Goal: Task Accomplishment & Management: Complete application form

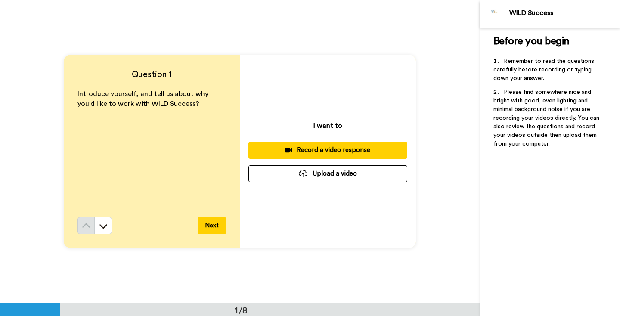
click at [327, 147] on div "Record a video response" at bounding box center [327, 149] width 145 height 9
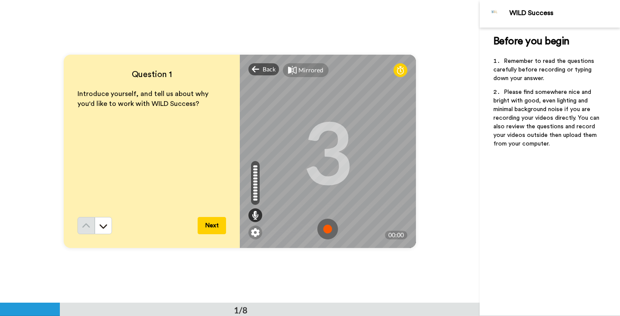
click at [396, 70] on div at bounding box center [400, 70] width 14 height 14
click at [329, 230] on img at bounding box center [327, 229] width 21 height 21
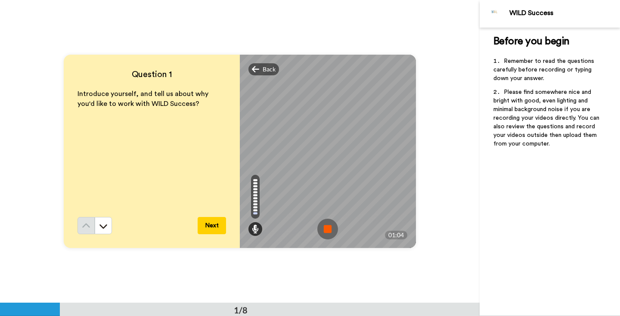
click at [330, 232] on img at bounding box center [327, 229] width 21 height 21
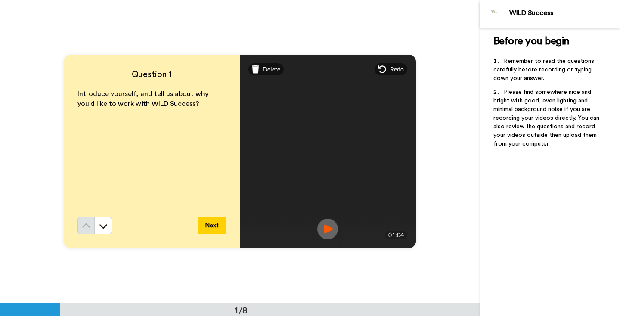
click at [330, 232] on img at bounding box center [327, 229] width 21 height 21
click at [266, 73] on span "Delete" at bounding box center [271, 69] width 18 height 9
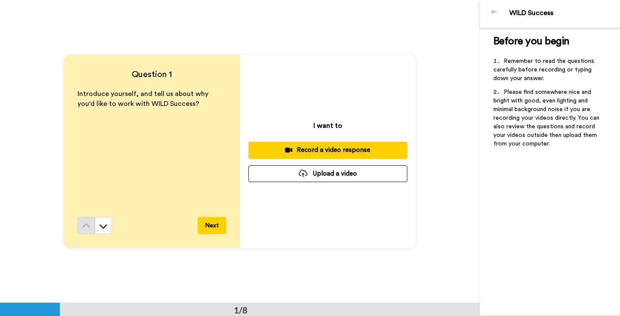
click at [348, 145] on button "Record a video response" at bounding box center [327, 150] width 159 height 17
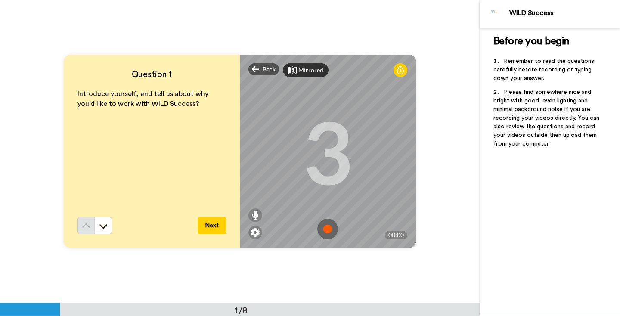
click at [312, 73] on div "Mirrored" at bounding box center [310, 70] width 25 height 9
click at [333, 225] on img at bounding box center [327, 229] width 21 height 21
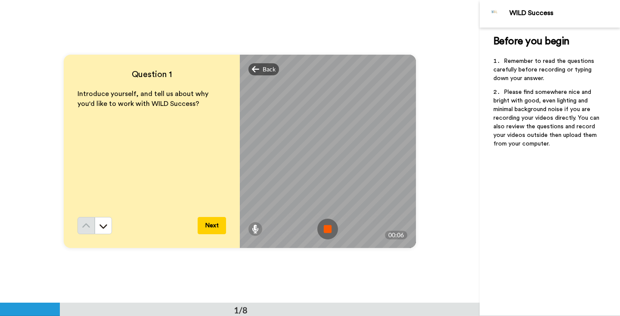
click at [331, 239] on img at bounding box center [327, 229] width 21 height 21
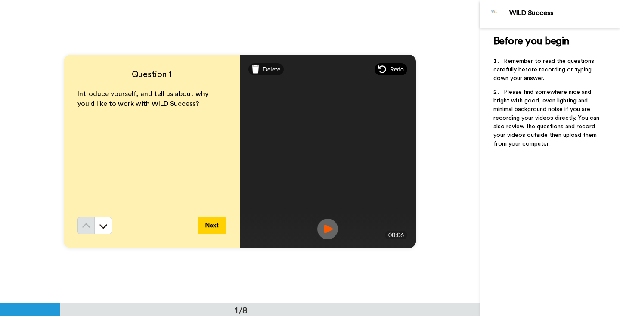
click at [390, 66] on span "Redo" at bounding box center [397, 69] width 14 height 9
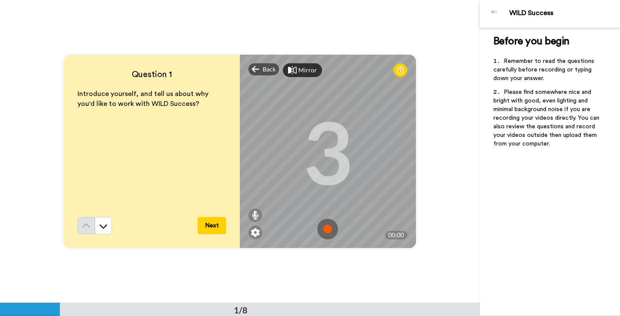
click at [327, 222] on img at bounding box center [327, 229] width 21 height 21
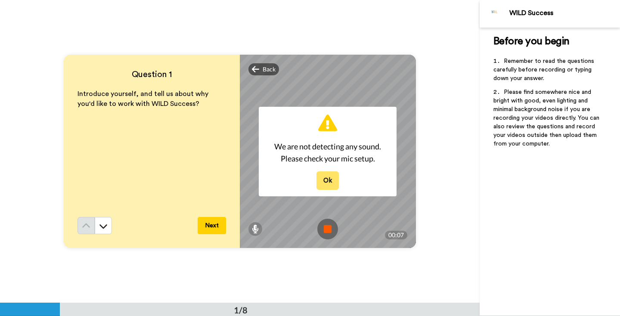
click at [329, 174] on button "Ok" at bounding box center [327, 180] width 22 height 19
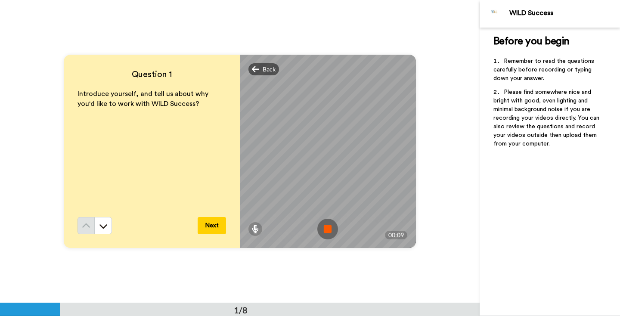
click at [335, 228] on img at bounding box center [327, 229] width 21 height 21
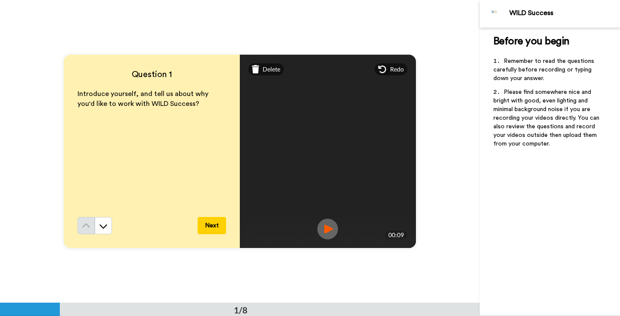
click at [331, 227] on img at bounding box center [327, 229] width 21 height 21
click at [266, 71] on span "Delete" at bounding box center [271, 69] width 18 height 9
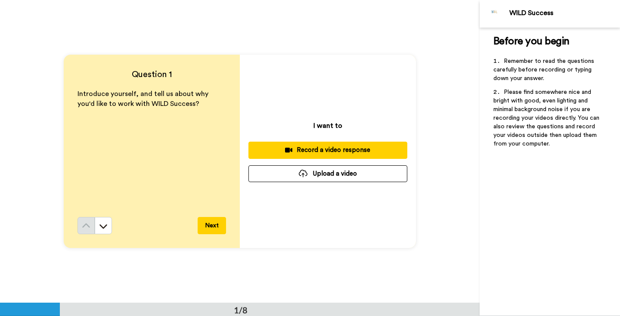
click at [330, 151] on div "Record a video response" at bounding box center [327, 149] width 145 height 9
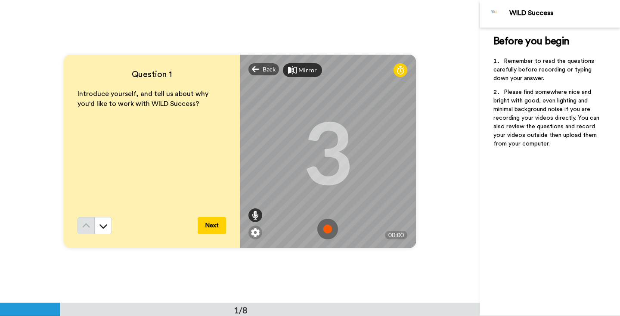
click at [256, 214] on icon at bounding box center [255, 215] width 7 height 9
click at [306, 184] on div "3" at bounding box center [328, 151] width 50 height 65
click at [327, 225] on img at bounding box center [327, 229] width 21 height 21
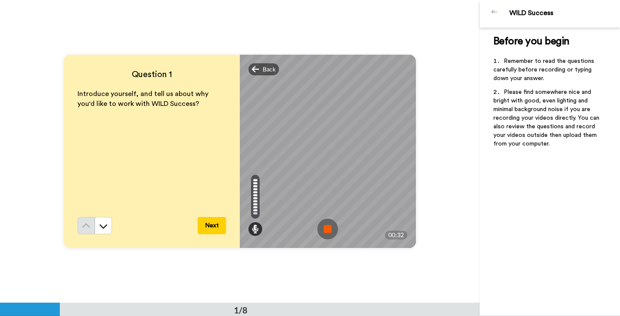
click at [322, 235] on img at bounding box center [327, 229] width 21 height 21
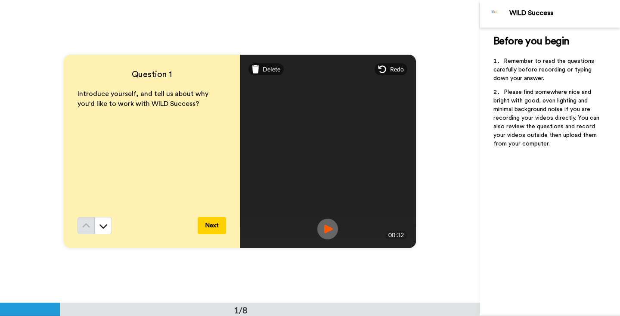
click at [327, 233] on img at bounding box center [327, 229] width 21 height 21
click at [269, 77] on video at bounding box center [327, 152] width 387 height 194
click at [269, 75] on video at bounding box center [327, 152] width 387 height 194
click at [266, 69] on span "Delete" at bounding box center [271, 69] width 18 height 9
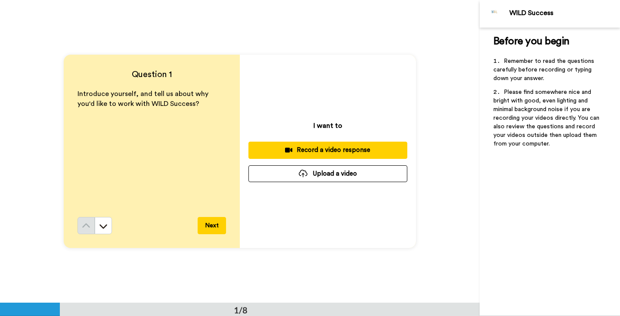
click at [341, 144] on button "Record a video response" at bounding box center [327, 150] width 159 height 17
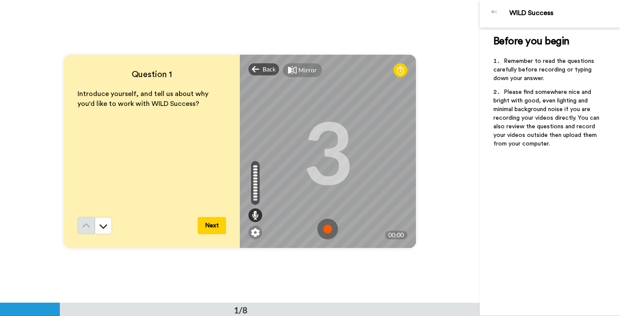
click at [306, 70] on div "Mirror" at bounding box center [307, 70] width 19 height 9
click at [322, 226] on img at bounding box center [327, 229] width 21 height 21
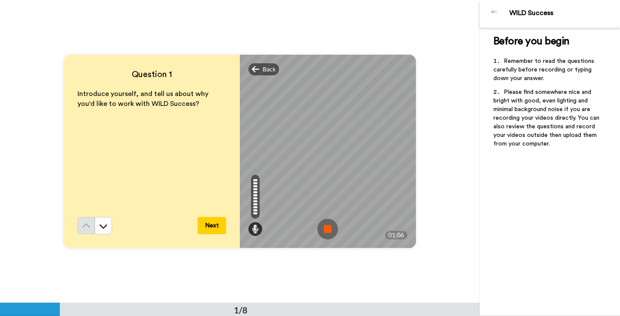
click at [322, 230] on img at bounding box center [327, 229] width 21 height 21
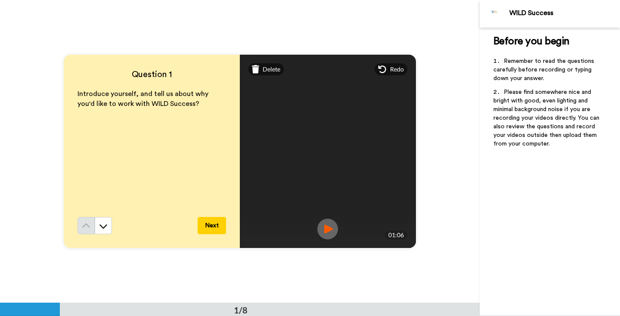
click at [325, 227] on img at bounding box center [327, 229] width 21 height 21
click at [218, 224] on button "Next" at bounding box center [212, 225] width 28 height 17
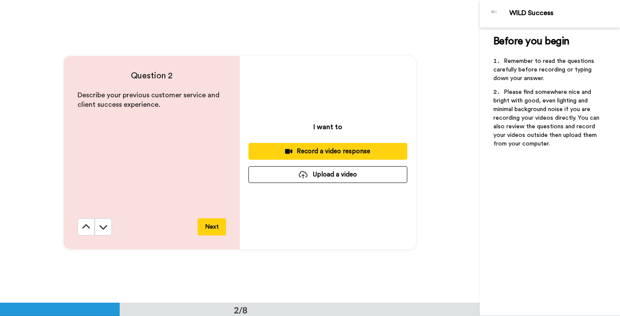
scroll to position [303, 0]
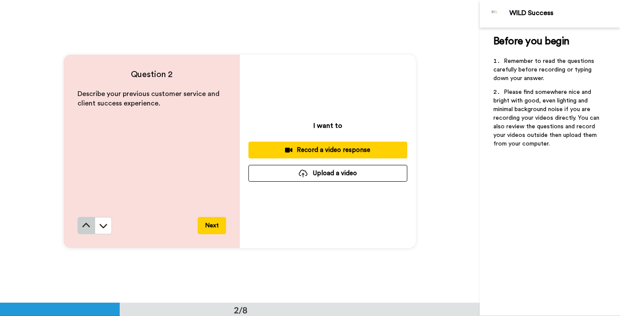
click at [85, 225] on icon at bounding box center [86, 225] width 9 height 9
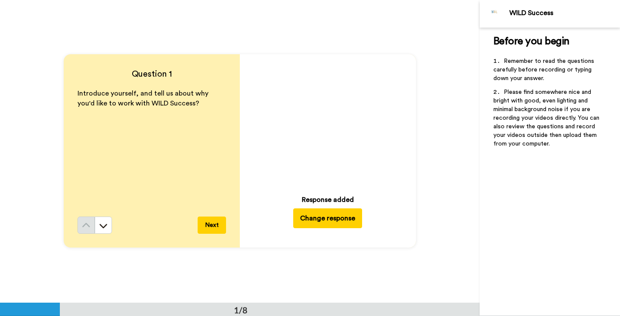
scroll to position [0, 0]
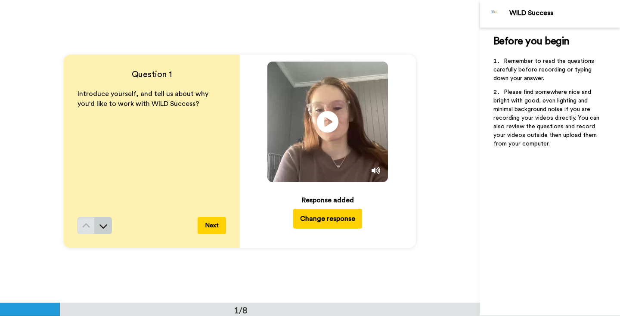
click at [105, 228] on icon at bounding box center [103, 226] width 9 height 9
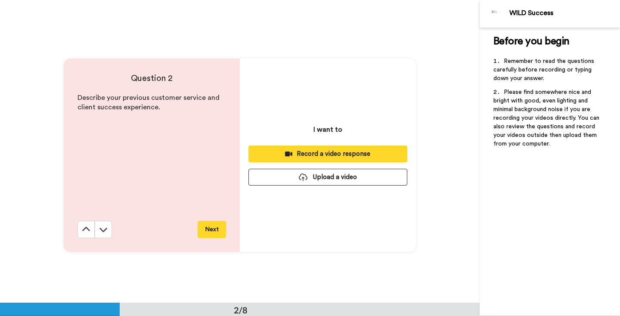
scroll to position [303, 0]
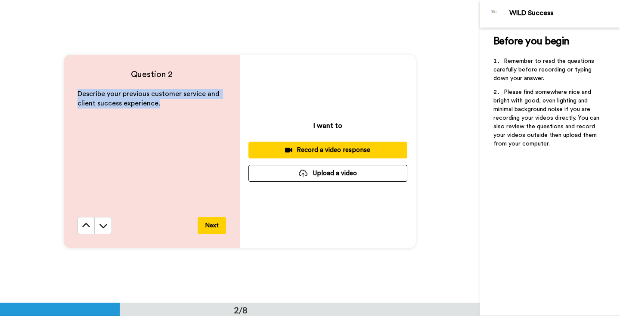
drag, startPoint x: 173, startPoint y: 105, endPoint x: 74, endPoint y: 88, distance: 99.6
click at [74, 88] on div "Question 2 Describe your previous customer service and client success experienc…" at bounding box center [152, 151] width 176 height 193
copy span "Describe your previous customer service and client success experience."
click at [351, 146] on div "Record a video response" at bounding box center [327, 149] width 145 height 9
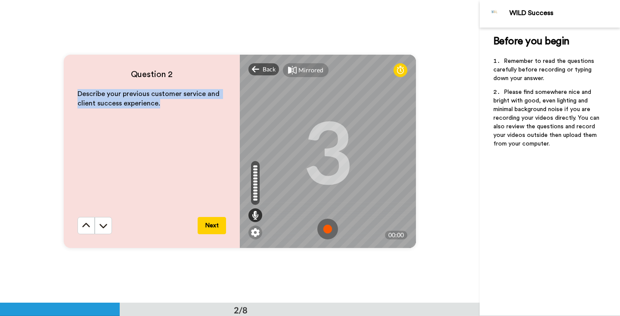
click at [332, 229] on img at bounding box center [327, 229] width 21 height 21
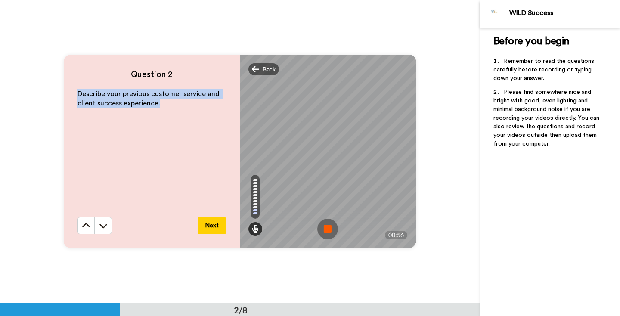
click at [328, 231] on img at bounding box center [327, 229] width 21 height 21
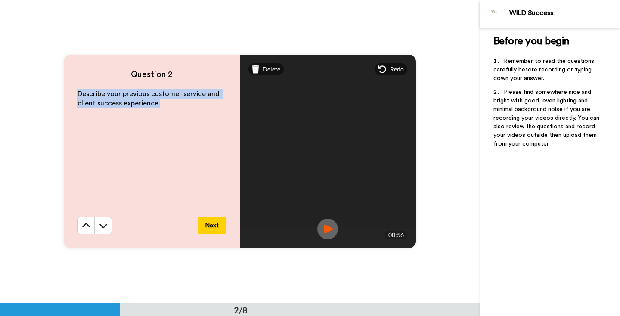
click at [323, 234] on img at bounding box center [327, 229] width 21 height 21
click at [327, 232] on img at bounding box center [327, 229] width 21 height 21
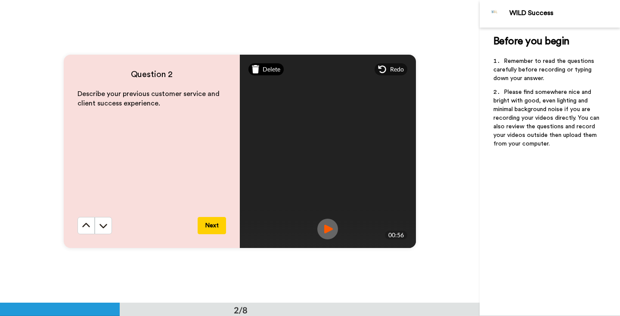
click at [275, 70] on span "Delete" at bounding box center [271, 69] width 18 height 9
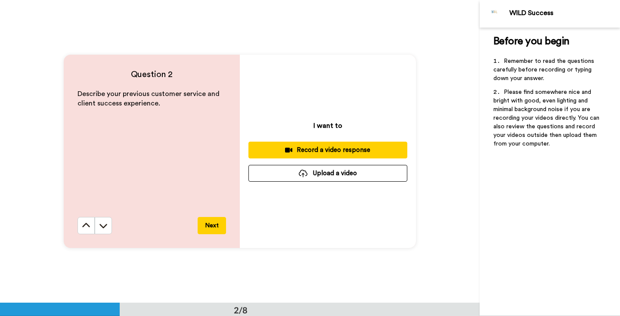
click at [332, 151] on div "Record a video response" at bounding box center [327, 149] width 145 height 9
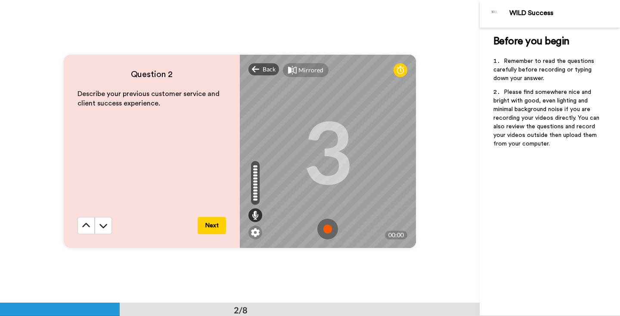
click at [331, 229] on img at bounding box center [327, 229] width 21 height 21
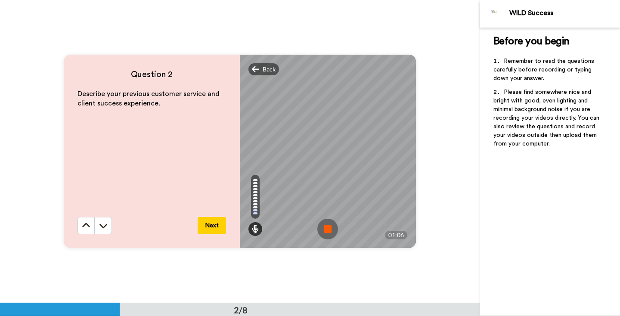
click at [322, 230] on img at bounding box center [327, 229] width 21 height 21
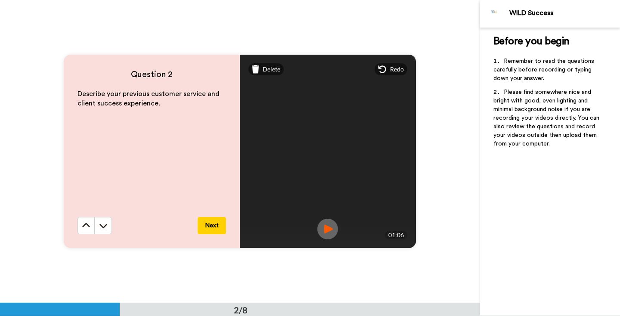
click at [322, 227] on img at bounding box center [327, 229] width 21 height 21
click at [216, 224] on button "Next" at bounding box center [212, 225] width 28 height 17
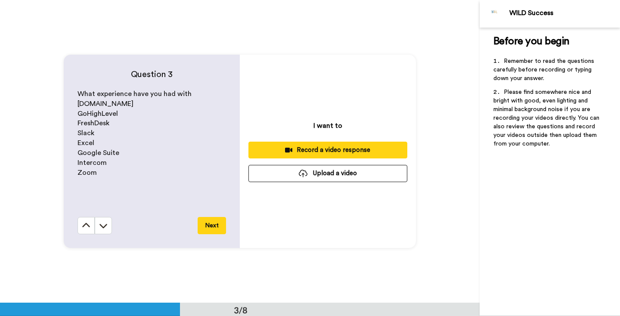
scroll to position [605, 0]
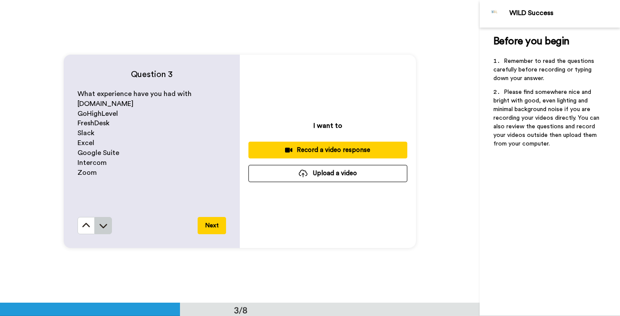
click at [108, 223] on button at bounding box center [103, 225] width 17 height 17
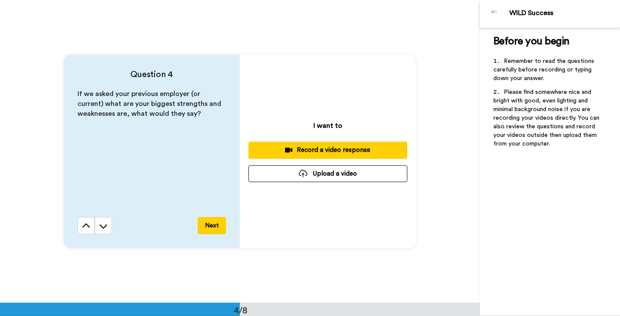
scroll to position [908, 0]
click at [108, 223] on button at bounding box center [103, 224] width 17 height 17
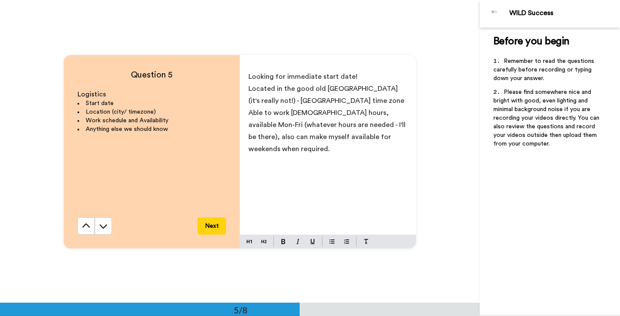
scroll to position [1211, 0]
click at [108, 223] on button at bounding box center [103, 225] width 17 height 17
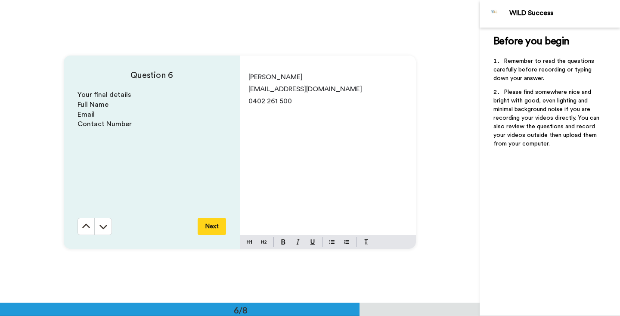
scroll to position [1513, 0]
click at [85, 219] on button at bounding box center [85, 225] width 17 height 17
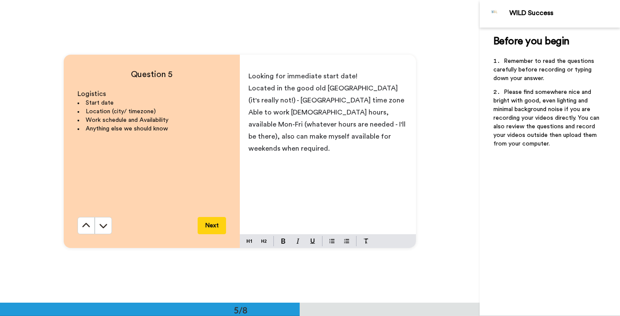
scroll to position [1211, 0]
click at [85, 220] on button at bounding box center [85, 225] width 17 height 17
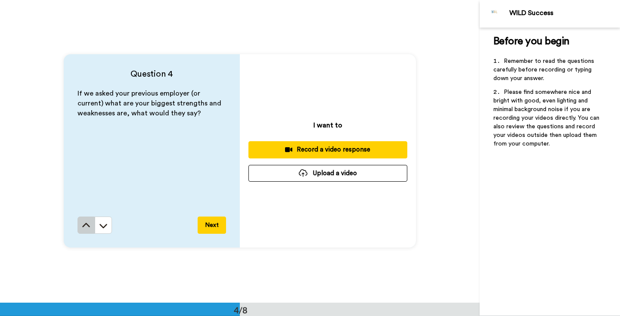
click at [85, 220] on button at bounding box center [85, 224] width 17 height 17
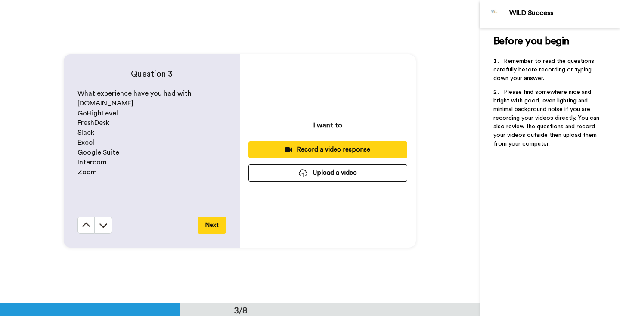
scroll to position [605, 0]
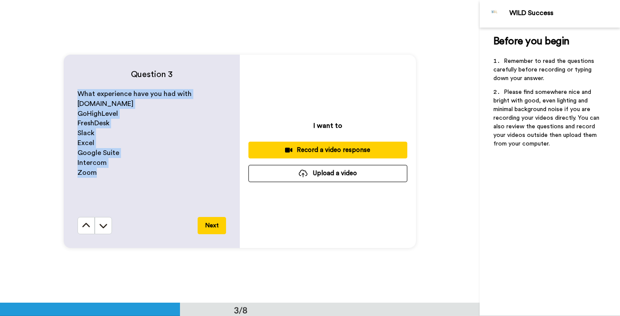
drag, startPoint x: 119, startPoint y: 176, endPoint x: 72, endPoint y: 96, distance: 93.1
click at [72, 96] on div "Question 3 What experience have you had with [DOMAIN_NAME] GoHighLevel FreshDes…" at bounding box center [152, 151] width 176 height 193
copy div "What experience have you had with [DOMAIN_NAME] GoHighLevel FreshDesk Slack Exc…"
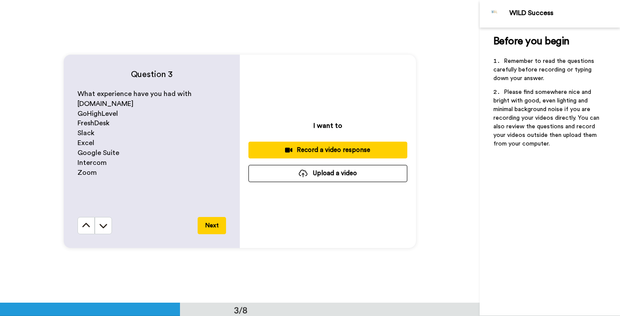
click at [414, 96] on div "I want to Record a video response Upload a video" at bounding box center [328, 151] width 176 height 193
click at [368, 144] on button "Record a video response" at bounding box center [327, 150] width 159 height 17
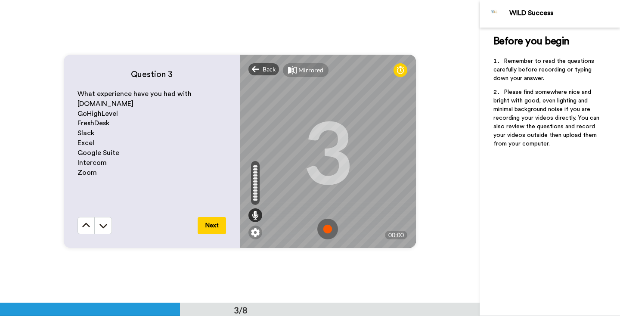
click at [330, 224] on img at bounding box center [327, 229] width 21 height 21
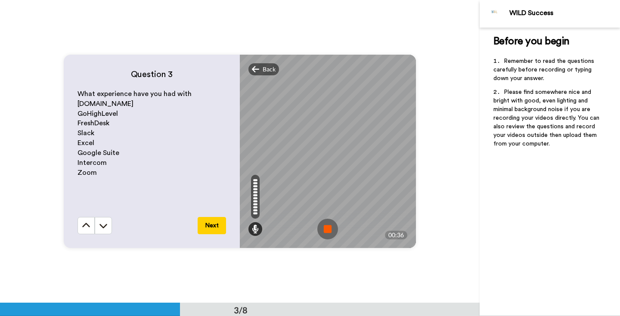
click at [329, 229] on img at bounding box center [327, 229] width 21 height 21
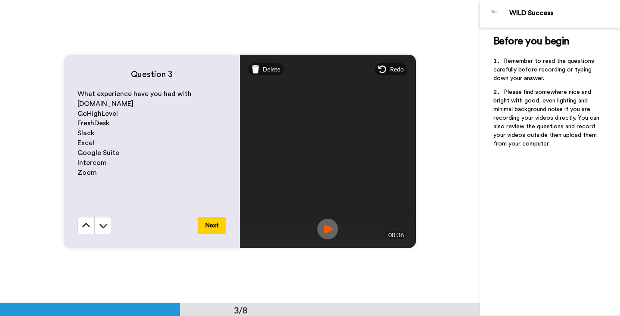
click at [329, 229] on img at bounding box center [327, 229] width 21 height 21
click at [272, 76] on div "Mirrored Redo" at bounding box center [328, 70] width 176 height 30
click at [272, 73] on span "Delete" at bounding box center [271, 69] width 18 height 9
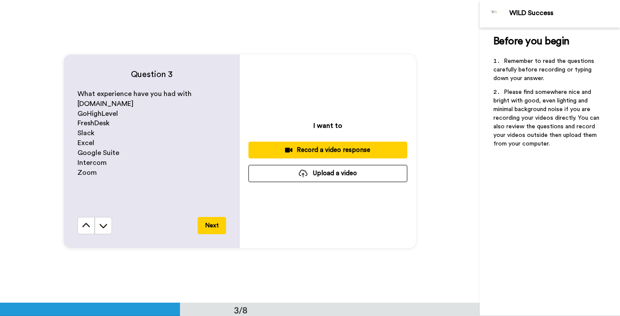
click at [352, 154] on div "Record a video response" at bounding box center [327, 149] width 145 height 9
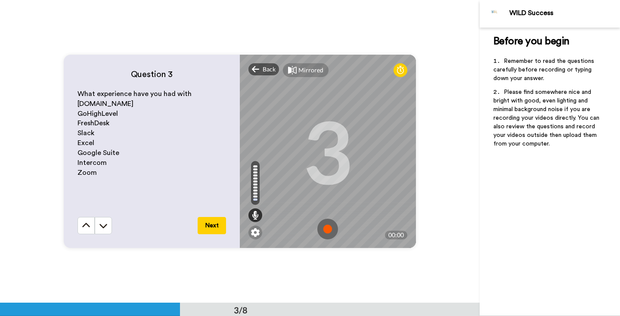
click at [327, 222] on img at bounding box center [327, 229] width 21 height 21
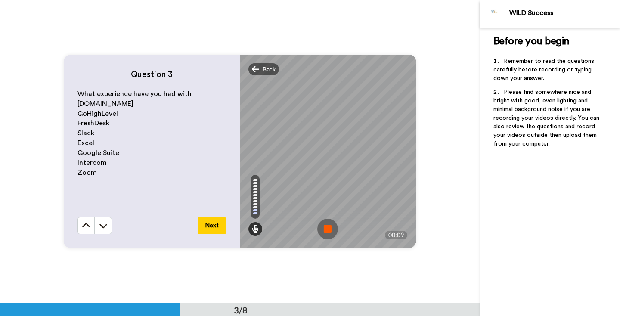
click at [327, 231] on img at bounding box center [327, 229] width 21 height 21
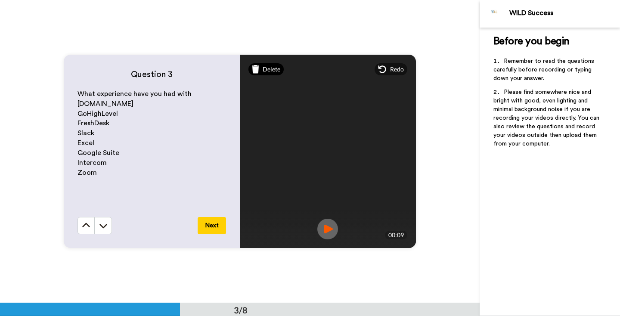
click at [272, 71] on span "Delete" at bounding box center [271, 69] width 18 height 9
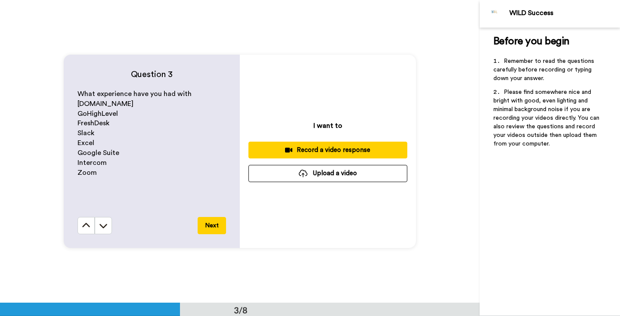
click at [336, 143] on button "Record a video response" at bounding box center [327, 150] width 159 height 17
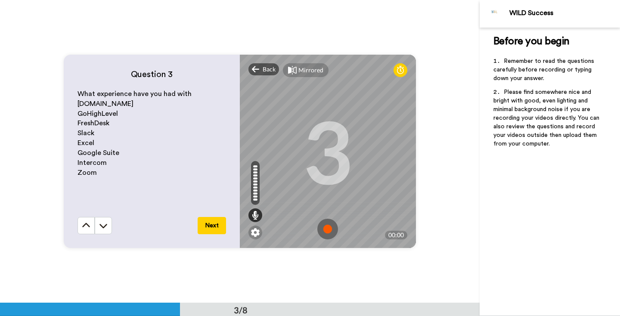
click at [330, 232] on img at bounding box center [327, 229] width 21 height 21
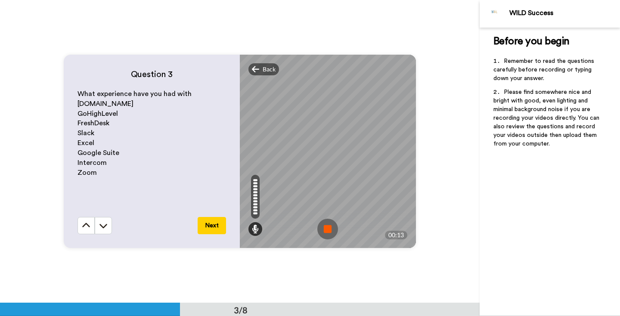
click at [327, 231] on img at bounding box center [327, 229] width 21 height 21
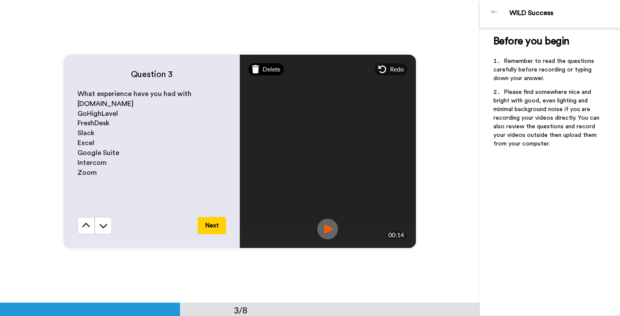
click at [274, 75] on div "Delete Mirrored Redo 3 00:14" at bounding box center [328, 151] width 176 height 193
click at [271, 68] on span "Delete" at bounding box center [271, 69] width 18 height 9
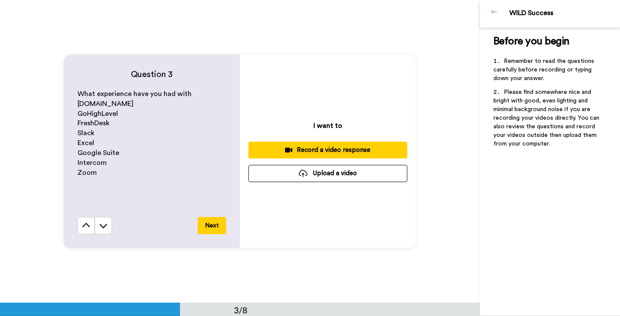
click at [337, 146] on div "Record a video response" at bounding box center [327, 149] width 145 height 9
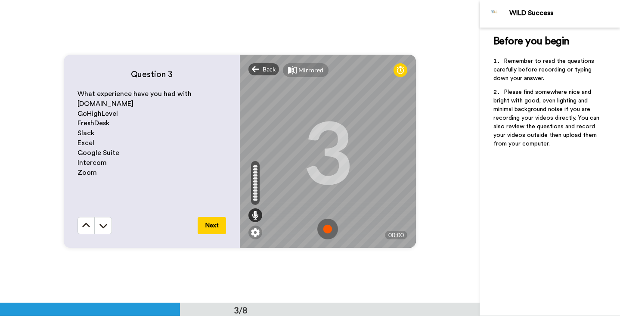
click at [327, 221] on img at bounding box center [327, 229] width 21 height 21
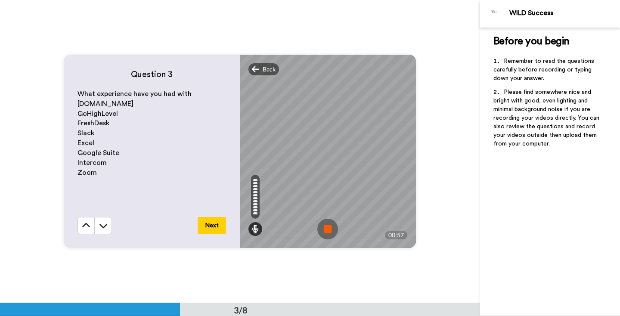
click at [331, 226] on img at bounding box center [327, 229] width 21 height 21
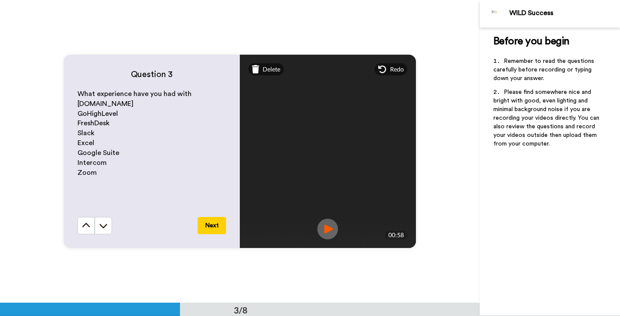
click at [256, 70] on icon at bounding box center [256, 69] width 8 height 9
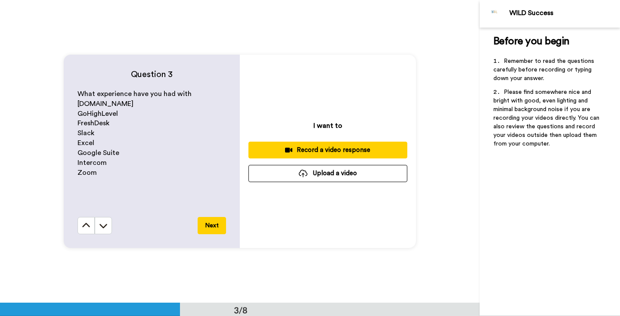
click at [310, 146] on div "Record a video response" at bounding box center [327, 149] width 145 height 9
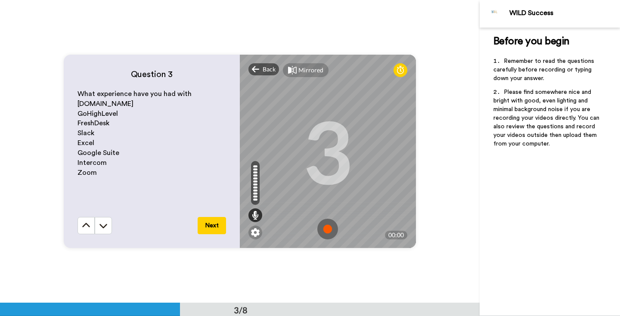
click at [322, 226] on img at bounding box center [327, 229] width 21 height 21
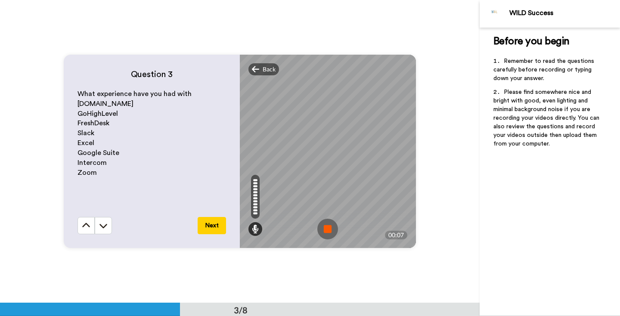
click at [335, 226] on img at bounding box center [327, 229] width 21 height 21
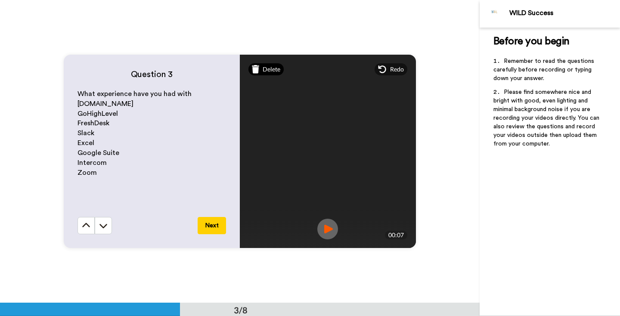
click at [276, 68] on span "Delete" at bounding box center [271, 69] width 18 height 9
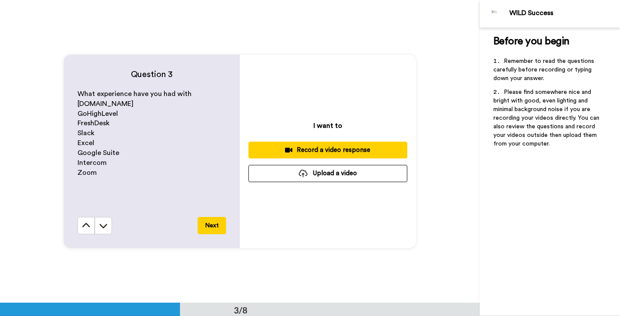
click at [333, 149] on div "Record a video response" at bounding box center [327, 149] width 145 height 9
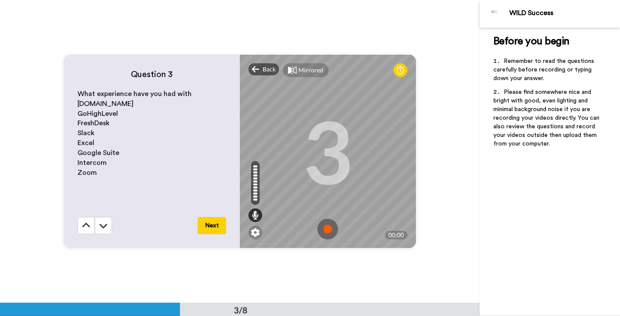
click at [327, 225] on img at bounding box center [327, 229] width 21 height 21
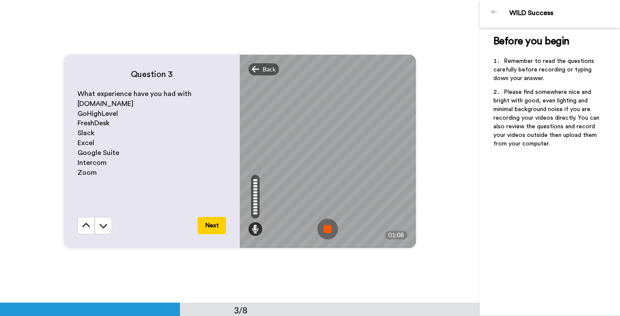
click at [327, 225] on img at bounding box center [327, 229] width 21 height 21
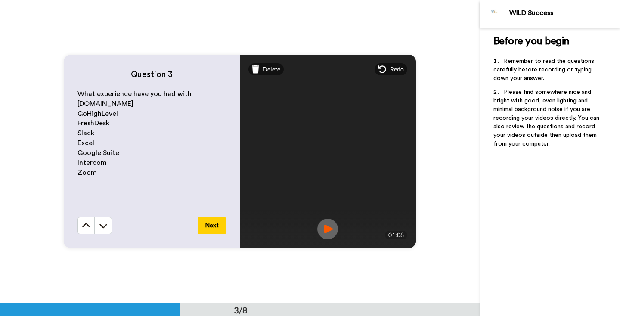
click at [329, 222] on img at bounding box center [327, 229] width 21 height 21
click at [210, 229] on button "Next" at bounding box center [212, 225] width 28 height 17
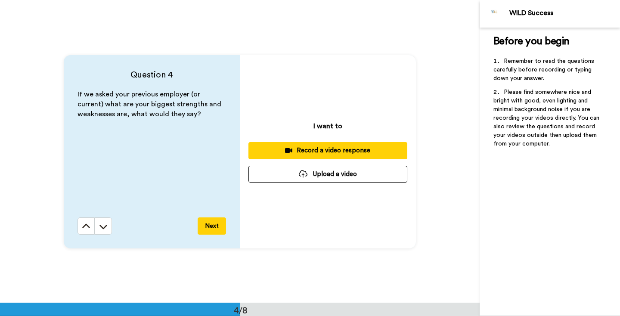
scroll to position [908, 0]
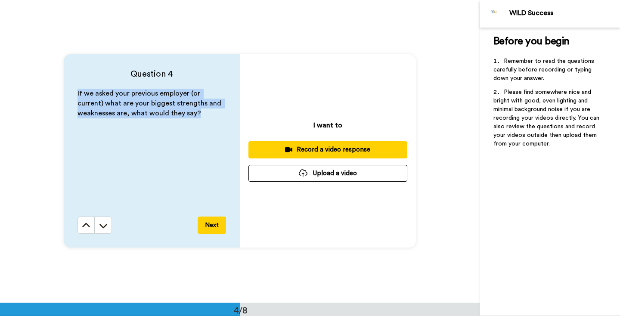
drag, startPoint x: 209, startPoint y: 114, endPoint x: 72, endPoint y: 92, distance: 138.2
click at [72, 92] on div "Question 4 If we asked your previous employer (or current) what are your bigges…" at bounding box center [152, 150] width 176 height 193
copy span "If we asked your previous employer (or current) what are your biggest strengths…"
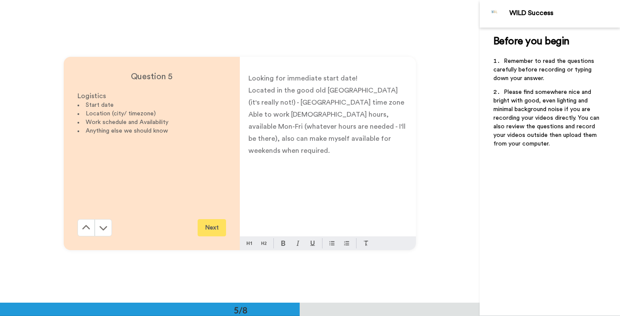
scroll to position [1211, 0]
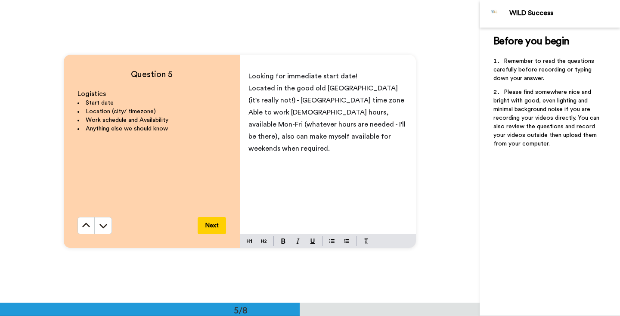
click at [463, 82] on div "Question 5 Logistics Start date Location (city/ timezone) Work schedule and Ava…" at bounding box center [239, 151] width 479 height 303
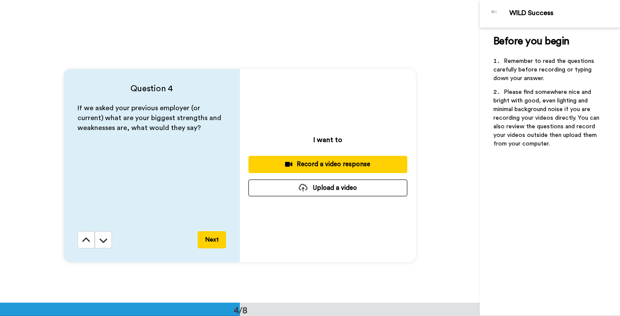
scroll to position [898, 0]
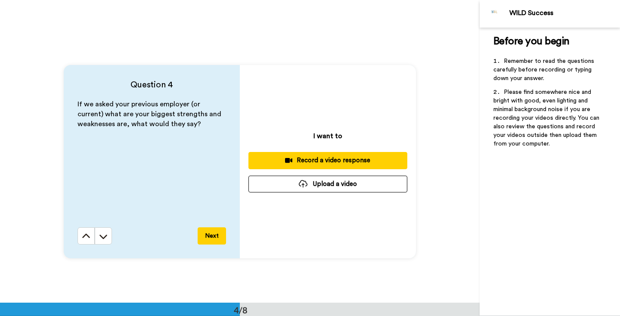
click at [376, 155] on button "Record a video response" at bounding box center [327, 160] width 159 height 17
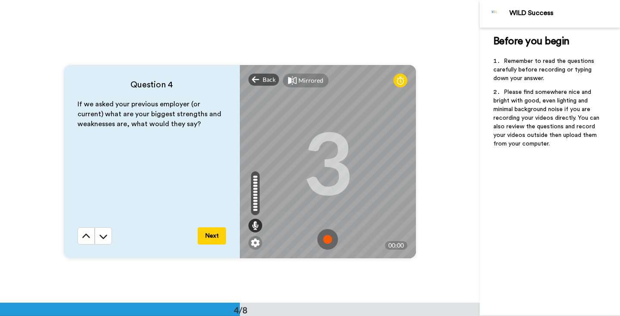
click at [331, 240] on img at bounding box center [327, 239] width 21 height 21
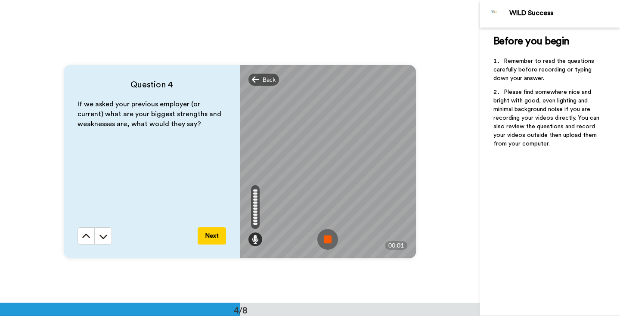
click at [331, 237] on img at bounding box center [327, 239] width 21 height 21
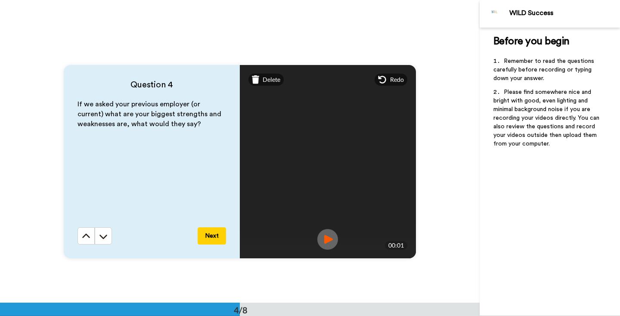
click at [324, 244] on img at bounding box center [327, 239] width 21 height 21
click at [264, 85] on div "Delete" at bounding box center [266, 80] width 36 height 12
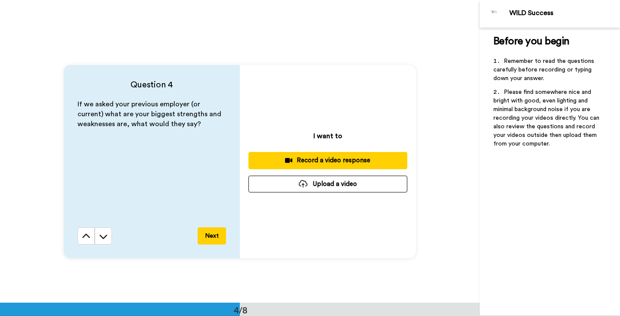
click at [324, 162] on div "Record a video response" at bounding box center [327, 160] width 145 height 9
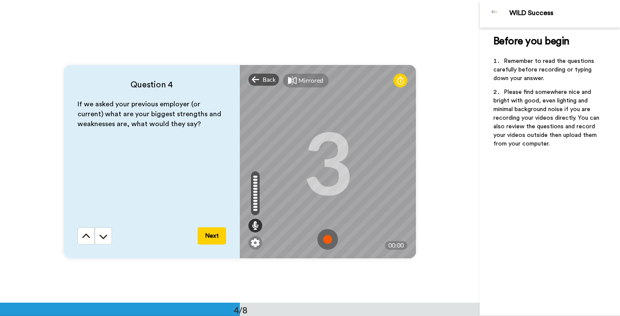
click at [329, 239] on img at bounding box center [327, 239] width 21 height 21
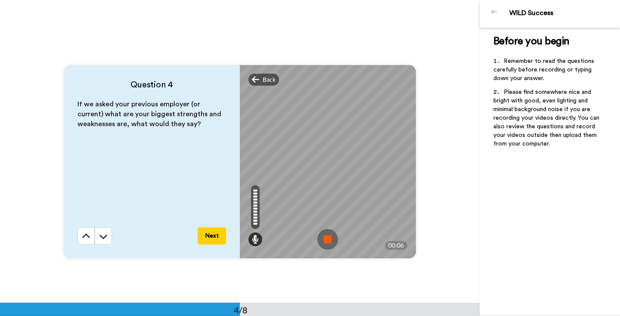
click at [325, 235] on img at bounding box center [327, 239] width 21 height 21
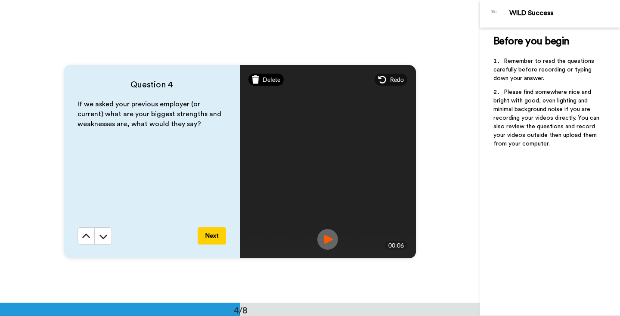
click at [281, 80] on div "Delete" at bounding box center [266, 80] width 36 height 12
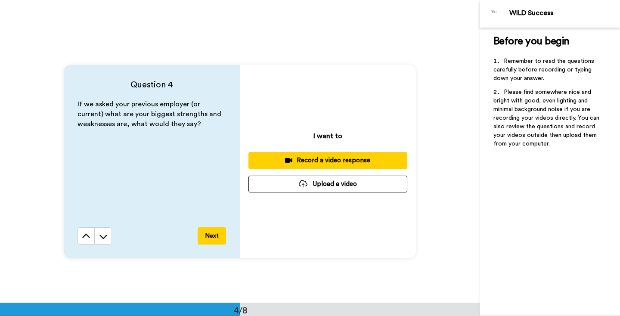
click at [330, 163] on div "Record a video response" at bounding box center [327, 160] width 145 height 9
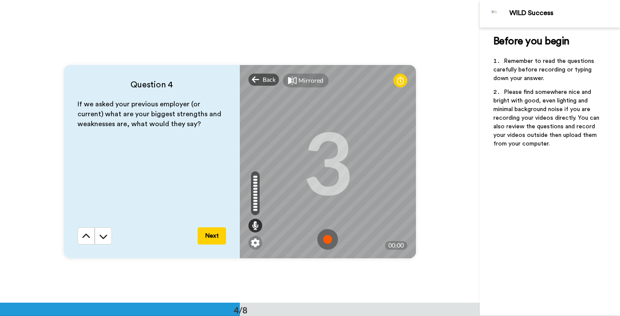
click at [326, 234] on img at bounding box center [327, 239] width 21 height 21
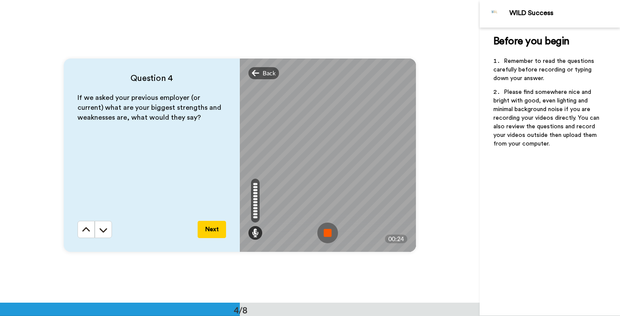
scroll to position [916, 0]
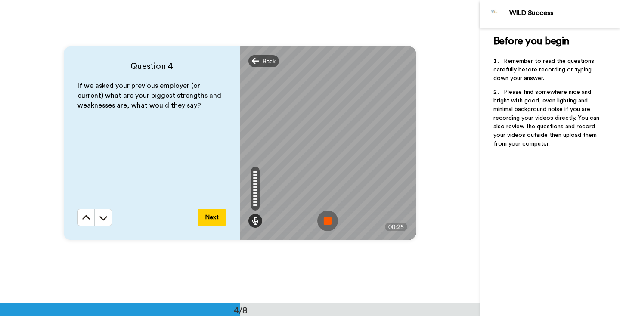
click at [328, 219] on img at bounding box center [327, 220] width 21 height 21
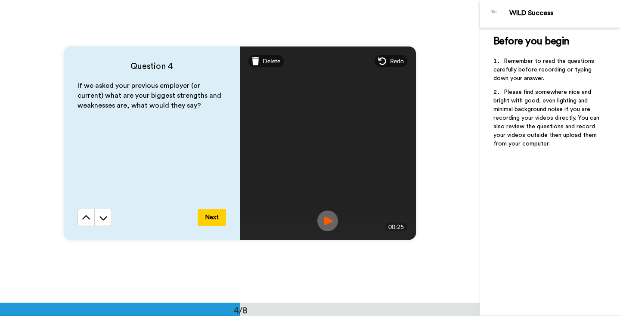
click at [324, 218] on img at bounding box center [327, 220] width 21 height 21
click at [259, 59] on icon at bounding box center [256, 61] width 8 height 9
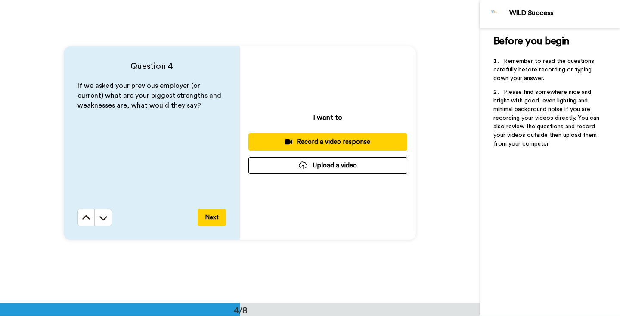
click at [317, 146] on button "Record a video response" at bounding box center [327, 141] width 159 height 17
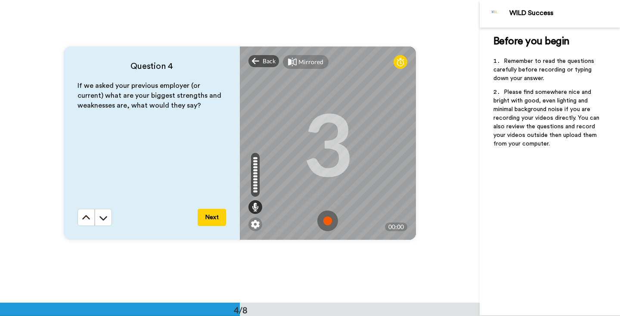
click at [325, 216] on img at bounding box center [327, 220] width 21 height 21
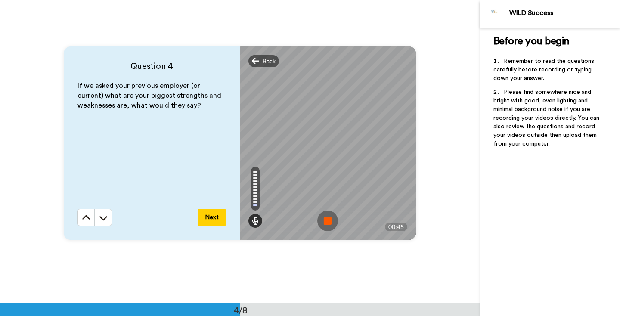
click at [325, 219] on img at bounding box center [327, 220] width 21 height 21
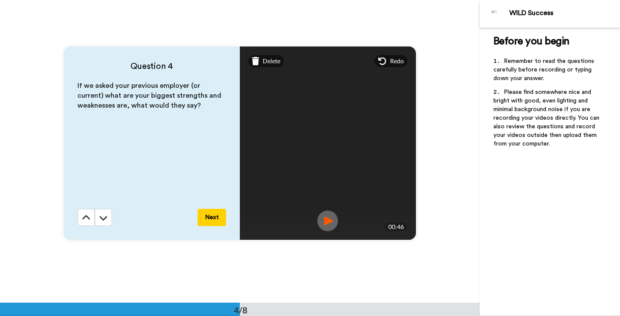
click at [268, 67] on div "Mirrored Redo" at bounding box center [328, 61] width 176 height 30
click at [268, 65] on div "Delete" at bounding box center [266, 61] width 36 height 12
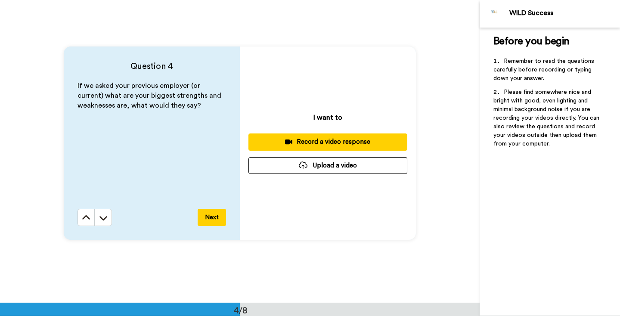
click at [342, 142] on div "Record a video response" at bounding box center [327, 141] width 145 height 9
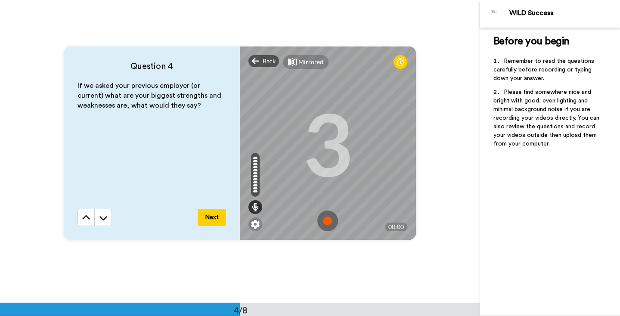
click at [331, 218] on img at bounding box center [327, 220] width 21 height 21
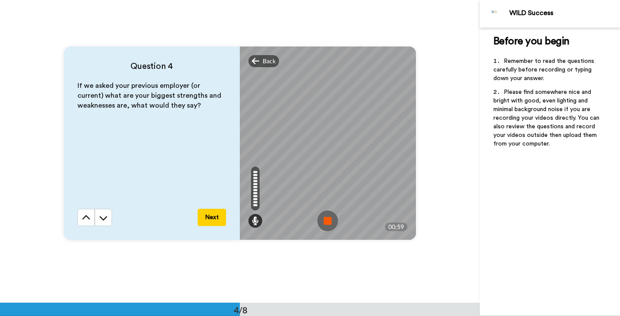
click at [325, 214] on img at bounding box center [327, 220] width 21 height 21
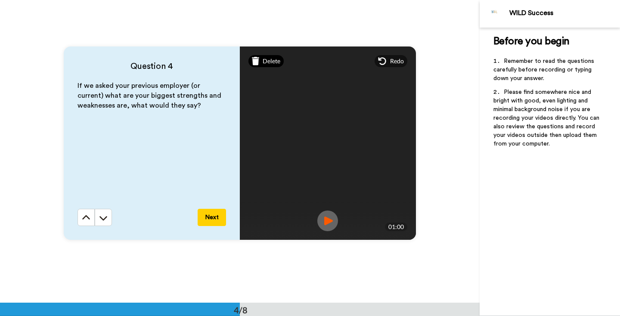
click at [276, 61] on span "Delete" at bounding box center [271, 61] width 18 height 9
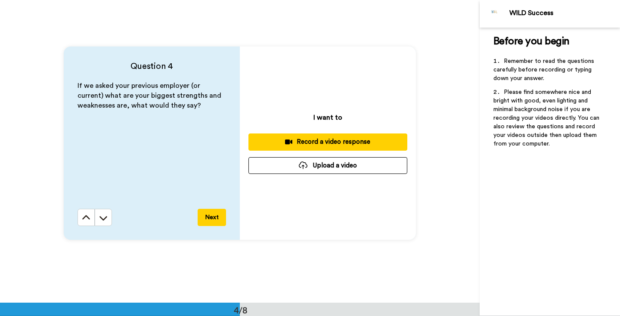
click at [326, 139] on div "Record a video response" at bounding box center [327, 141] width 145 height 9
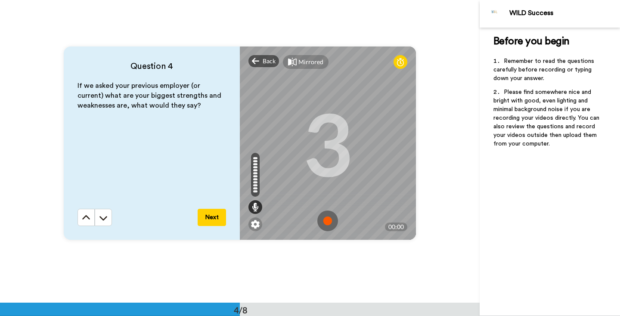
click at [327, 220] on img at bounding box center [327, 220] width 21 height 21
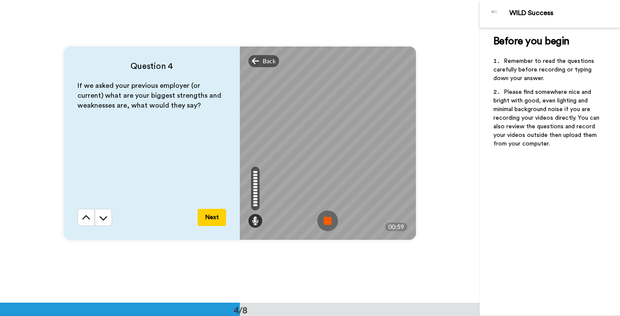
click at [322, 219] on img at bounding box center [327, 220] width 21 height 21
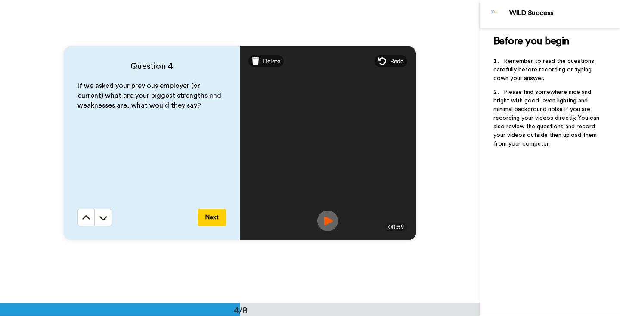
click at [322, 219] on img at bounding box center [327, 220] width 21 height 21
click at [216, 213] on button "Next" at bounding box center [212, 217] width 28 height 17
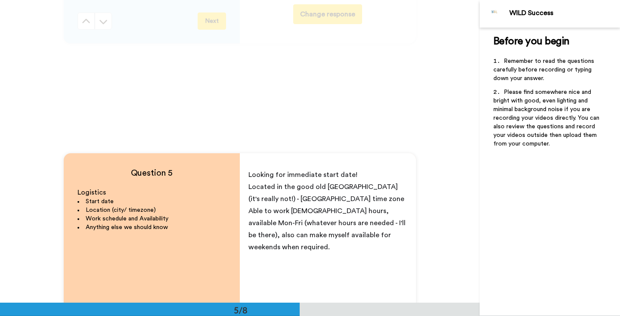
scroll to position [905, 0]
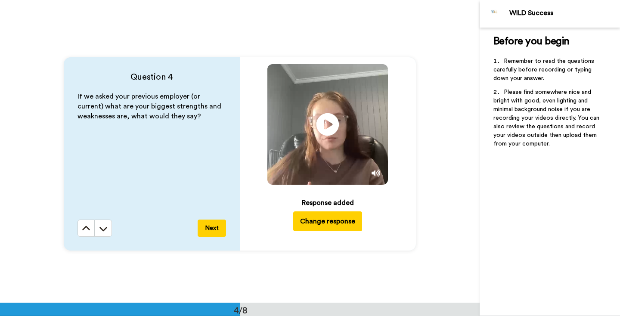
click at [321, 125] on icon at bounding box center [327, 124] width 23 height 23
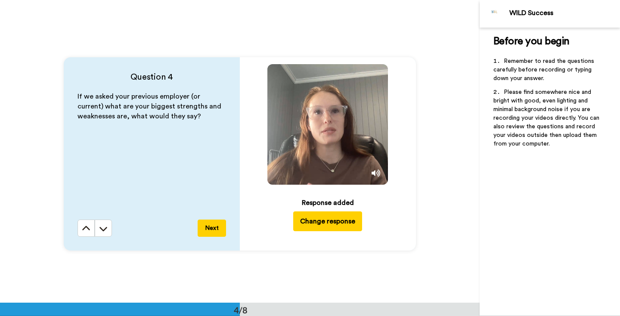
click at [216, 223] on button "Next" at bounding box center [212, 227] width 28 height 17
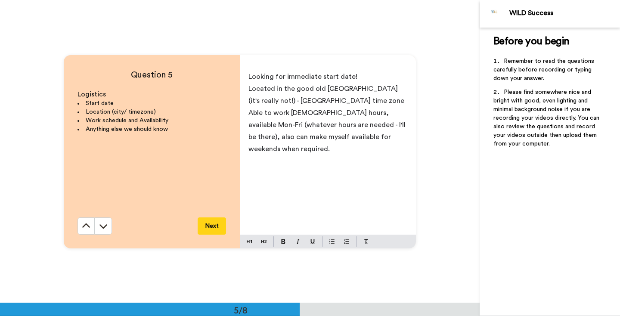
scroll to position [1211, 0]
click at [216, 223] on button "Next" at bounding box center [212, 225] width 28 height 17
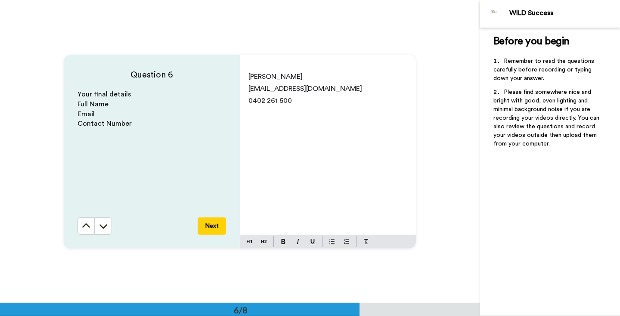
scroll to position [1513, 0]
click at [216, 223] on button "Next" at bounding box center [212, 225] width 28 height 17
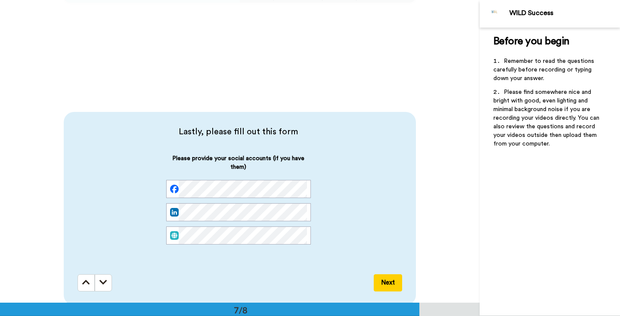
scroll to position [1760, 0]
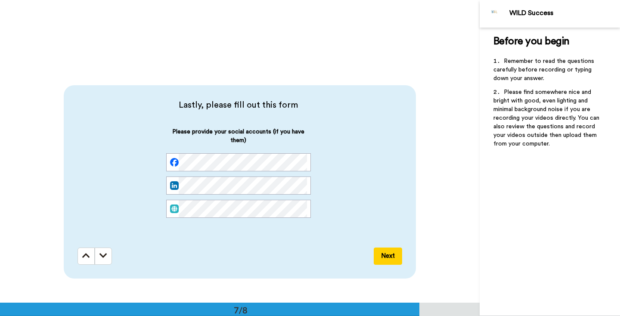
click at [378, 254] on button "Next" at bounding box center [388, 255] width 28 height 17
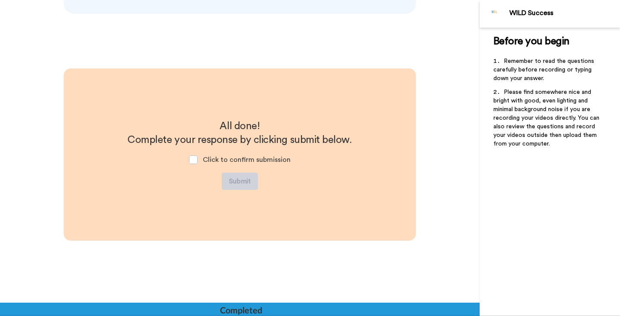
scroll to position [2054, 0]
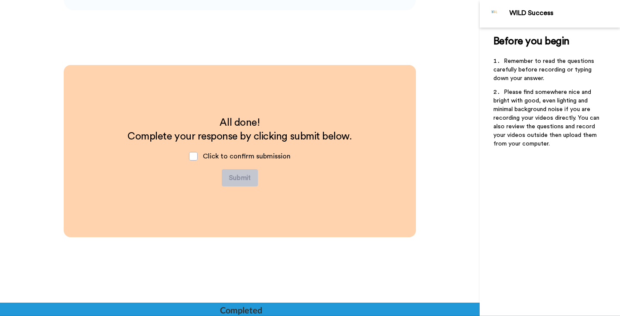
click at [265, 157] on span "Click to confirm submission" at bounding box center [247, 156] width 88 height 7
click at [193, 154] on span at bounding box center [193, 156] width 9 height 9
click at [237, 176] on button "Submit" at bounding box center [240, 177] width 36 height 17
